Goal: Transaction & Acquisition: Obtain resource

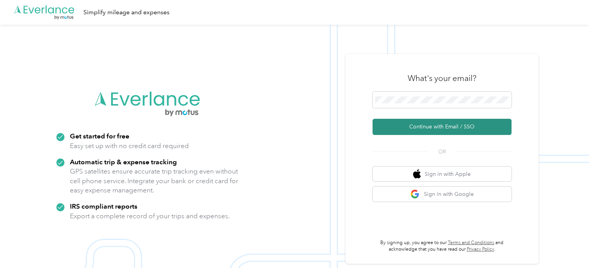
click at [454, 132] on button "Continue with Email / SSO" at bounding box center [442, 127] width 139 height 16
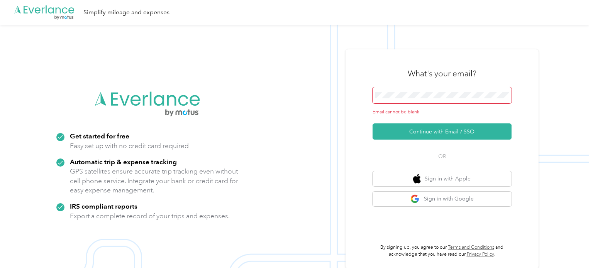
click at [437, 90] on span at bounding box center [442, 95] width 139 height 16
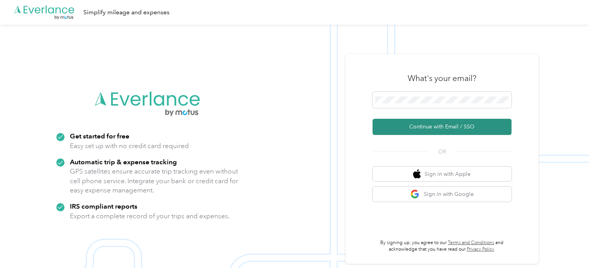
click at [449, 130] on button "Continue with Email / SSO" at bounding box center [442, 127] width 139 height 16
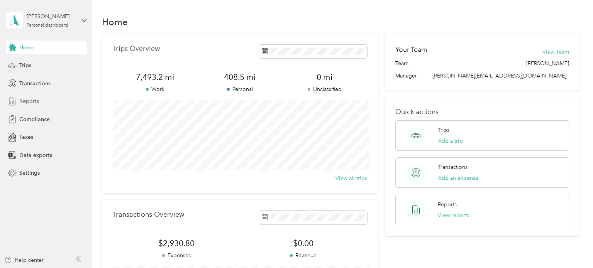
click at [25, 102] on span "Reports" at bounding box center [29, 101] width 20 height 8
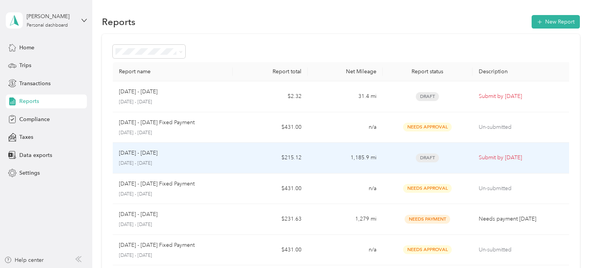
click at [213, 163] on p "[DATE] - [DATE]" at bounding box center [173, 163] width 108 height 7
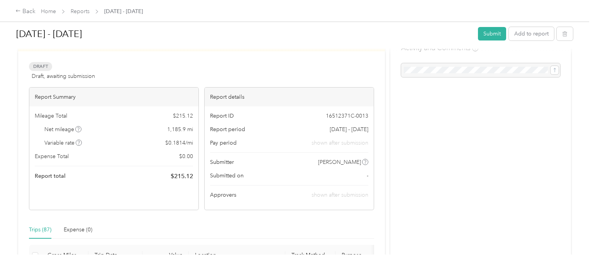
scroll to position [26, 0]
click at [491, 36] on button "Submit" at bounding box center [492, 34] width 28 height 14
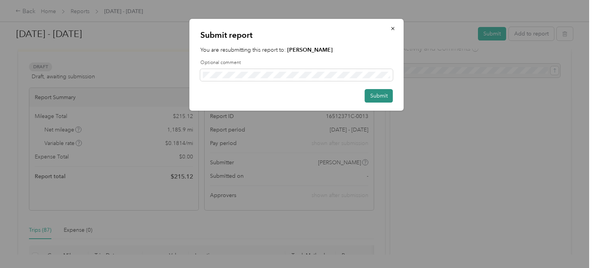
click at [386, 97] on button "Submit" at bounding box center [379, 96] width 28 height 14
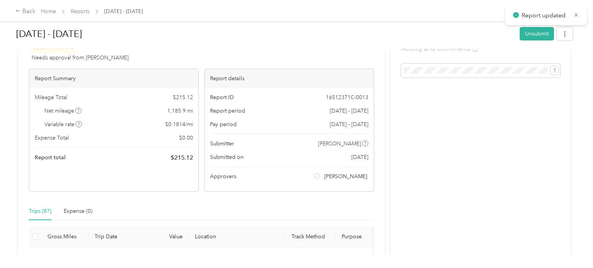
scroll to position [37, 0]
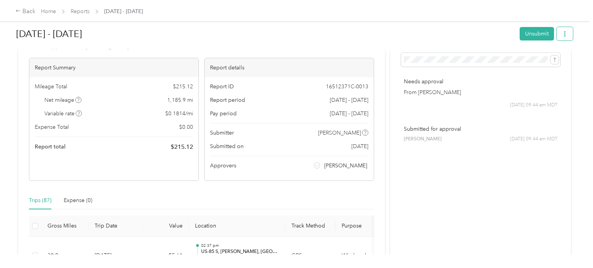
click at [567, 32] on icon "button" at bounding box center [564, 33] width 5 height 5
click at [546, 58] on li "Download" at bounding box center [548, 62] width 57 height 14
click at [535, 64] on span "Download" at bounding box center [546, 62] width 25 height 8
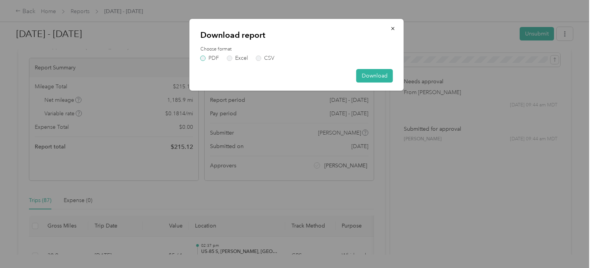
click at [204, 57] on label "PDF" at bounding box center [209, 58] width 19 height 5
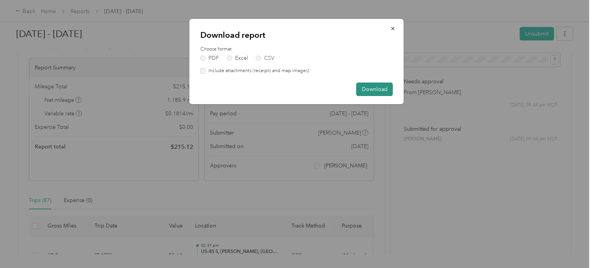
click at [385, 88] on button "Download" at bounding box center [374, 90] width 37 height 14
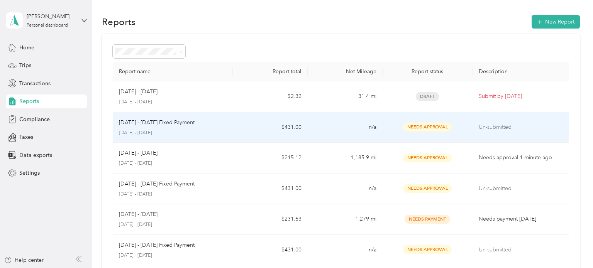
click at [198, 131] on p "[DATE] - [DATE]" at bounding box center [173, 133] width 108 height 7
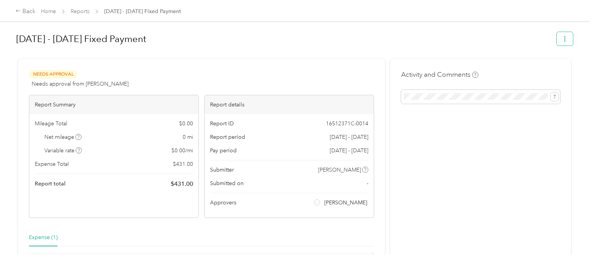
click at [573, 41] on button "button" at bounding box center [565, 39] width 16 height 14
click at [549, 66] on span "Download" at bounding box center [546, 67] width 25 height 8
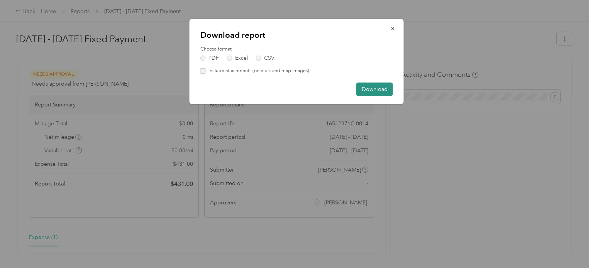
click at [376, 94] on button "Download" at bounding box center [374, 90] width 37 height 14
